Goal: Transaction & Acquisition: Download file/media

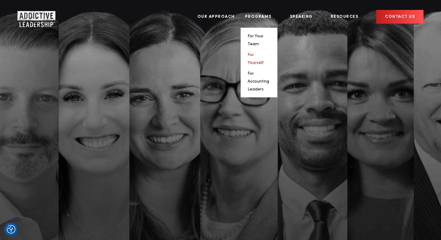
click at [264, 53] on link "For Yourself" at bounding box center [256, 59] width 16 height 12
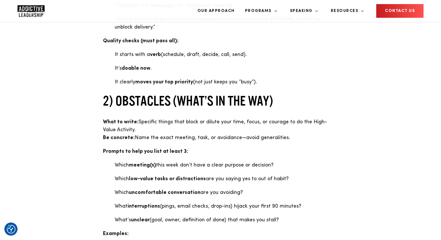
scroll to position [380, 0]
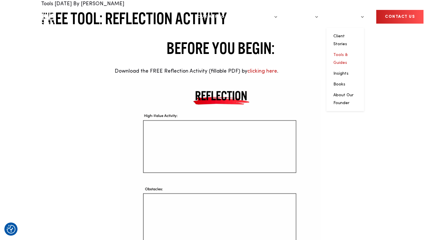
click at [348, 53] on link "Tools & Guides" at bounding box center [341, 59] width 14 height 12
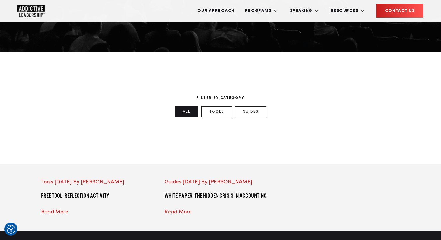
scroll to position [209, 0]
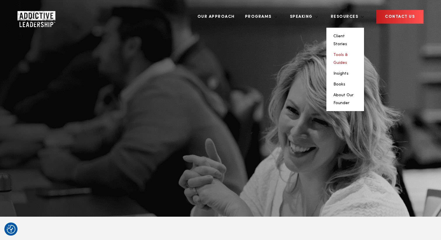
click at [348, 53] on link "Tools & Guides" at bounding box center [341, 59] width 14 height 12
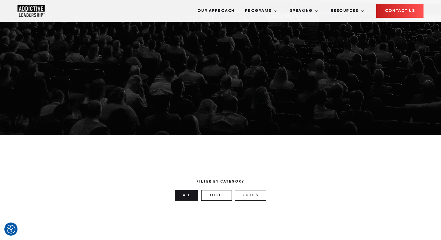
scroll to position [224, 0]
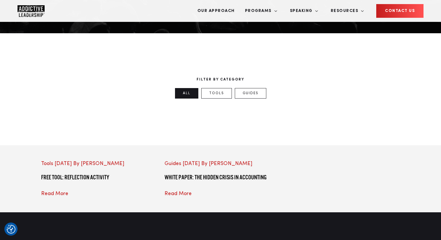
scroll to position [231, 0]
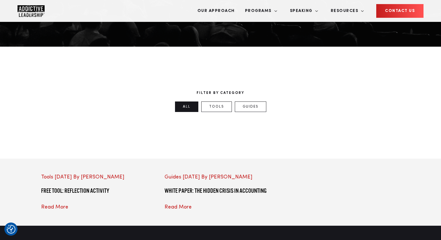
scroll to position [216, 0]
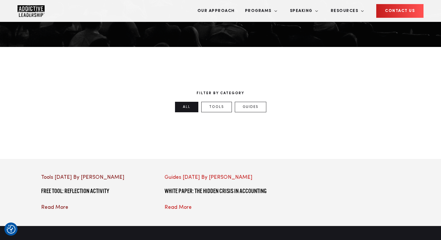
click at [117, 174] on div at bounding box center [97, 174] width 112 height 0
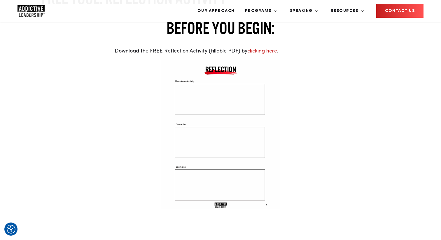
scroll to position [259, 0]
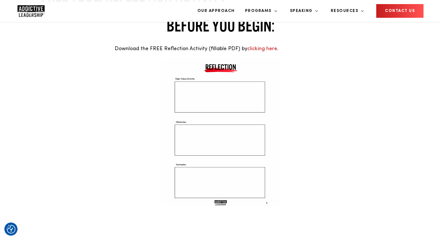
click at [236, 172] on img at bounding box center [220, 132] width 119 height 149
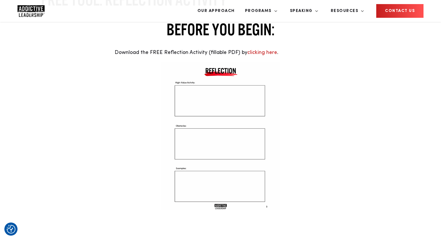
scroll to position [19, 0]
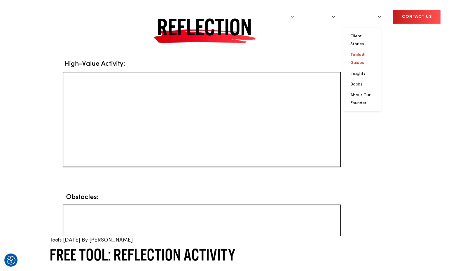
click at [365, 53] on link "Tools & Guides" at bounding box center [358, 59] width 14 height 12
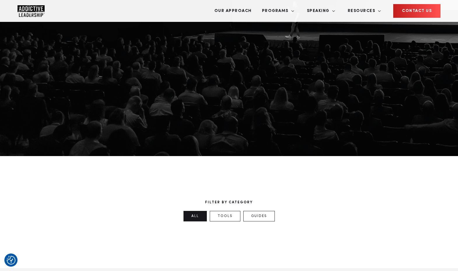
scroll to position [204, 0]
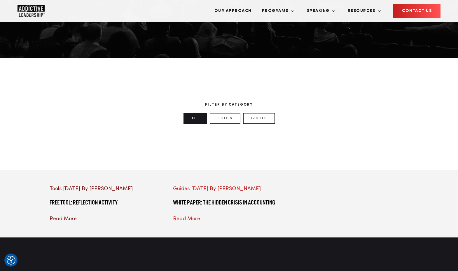
click at [110, 185] on div at bounding box center [106, 185] width 112 height 0
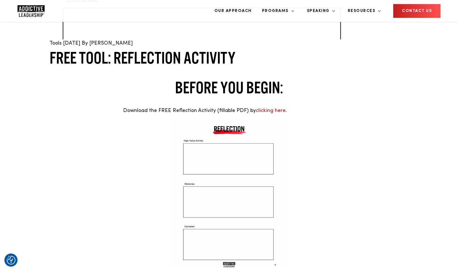
scroll to position [220, 0]
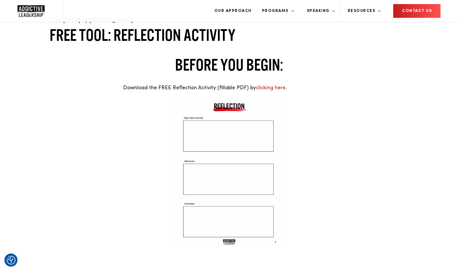
drag, startPoint x: 114, startPoint y: 143, endPoint x: 119, endPoint y: 142, distance: 5.7
click at [119, 92] on ul "Download the FREE Reflection Activity (fillable PDF) by clicking here ." at bounding box center [230, 88] width 236 height 8
click at [117, 92] on ul "Download the FREE Reflection Activity (fillable PDF) by clicking here ." at bounding box center [230, 88] width 236 height 8
click at [256, 91] on link "clicking here" at bounding box center [271, 87] width 30 height 5
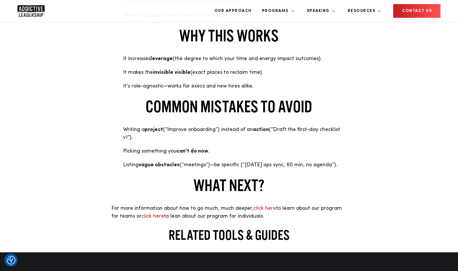
scroll to position [1034, 0]
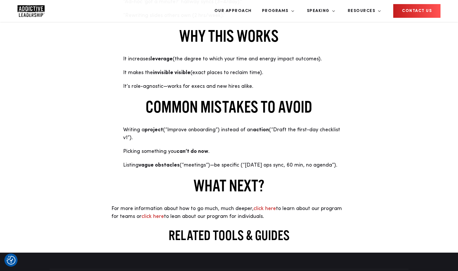
click at [200, 6] on p "“Ad-hoc ‘got a minute?’ hallway syncs (3–4/day).”" at bounding box center [235, 2] width 224 height 8
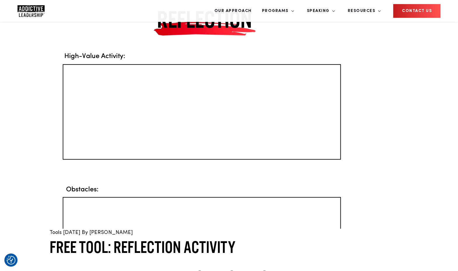
scroll to position [0, 0]
